Goal: Check status: Check status

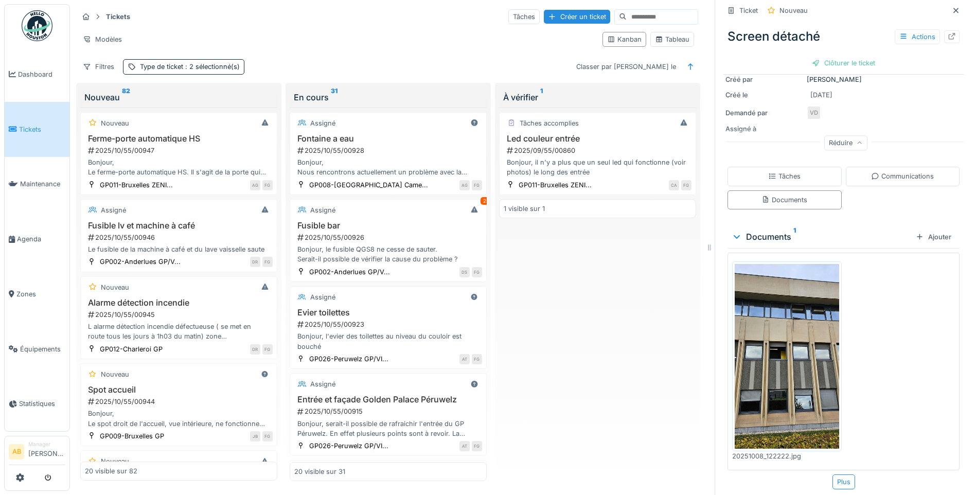
click at [31, 22] on img at bounding box center [37, 25] width 31 height 31
click at [13, 125] on li "Tickets" at bounding box center [37, 130] width 57 height 10
click at [21, 68] on link "Dashboard" at bounding box center [37, 74] width 65 height 55
click at [32, 120] on link "Tickets" at bounding box center [37, 129] width 65 height 55
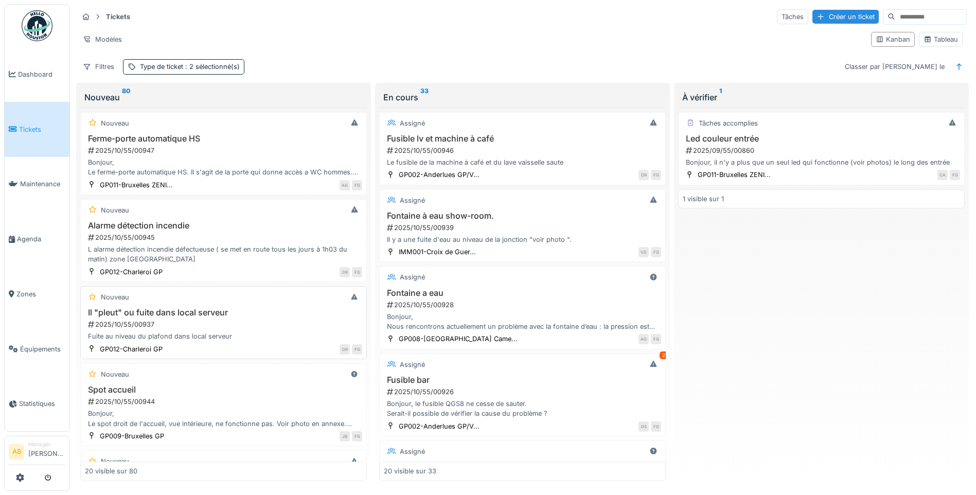
click at [218, 314] on h3 "Il "pleut" ou fuite dans local serveur" at bounding box center [223, 313] width 277 height 10
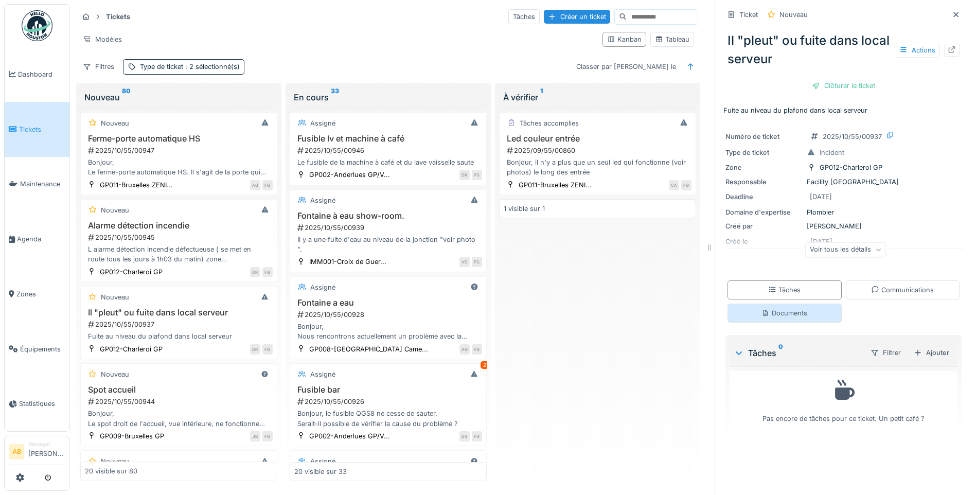
click at [783, 315] on div "Documents" at bounding box center [785, 313] width 46 height 10
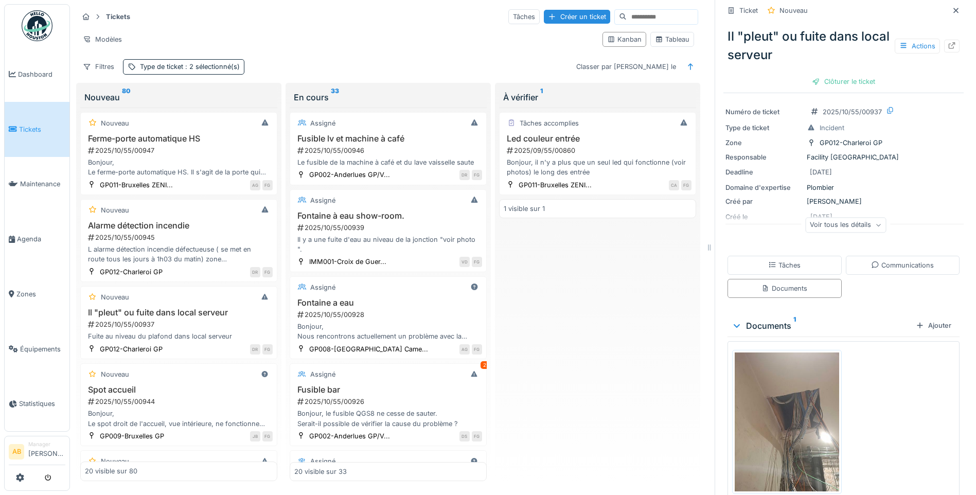
scroll to position [70, 0]
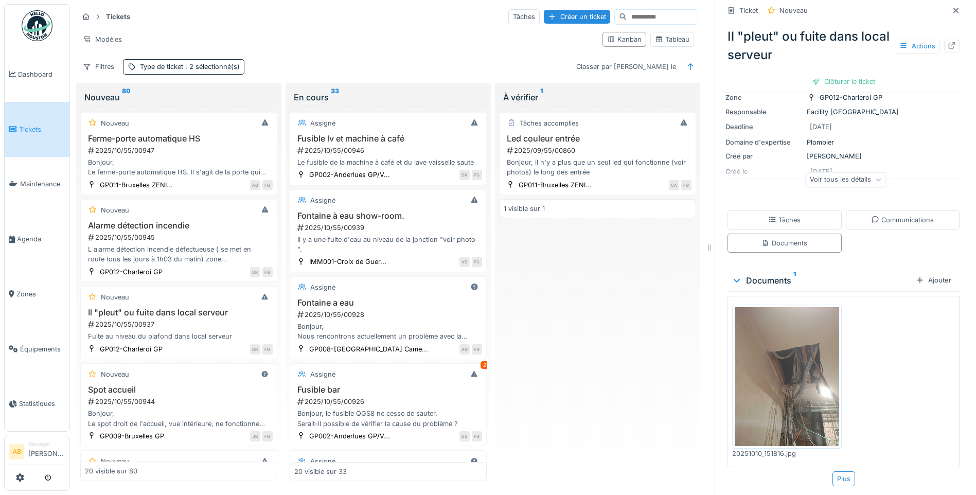
click at [780, 332] on img at bounding box center [787, 376] width 104 height 139
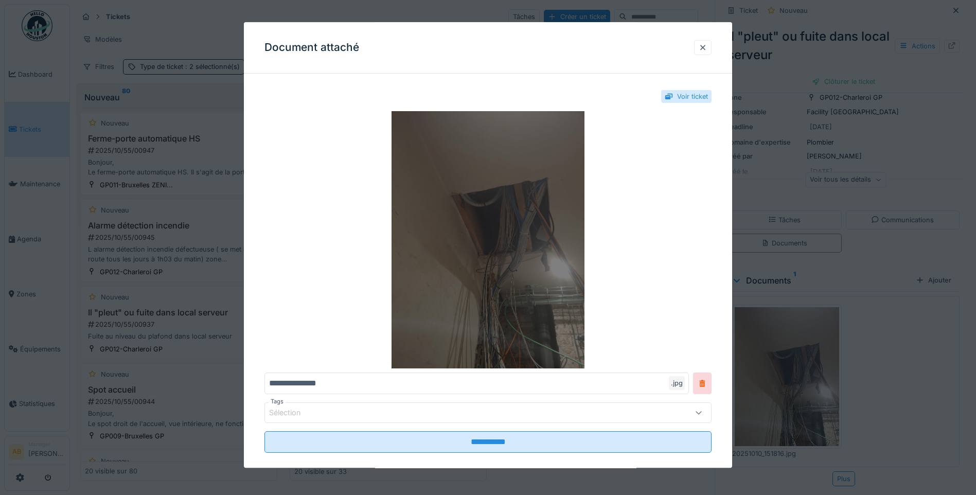
click at [536, 277] on img at bounding box center [488, 239] width 447 height 257
